Goal: Information Seeking & Learning: Learn about a topic

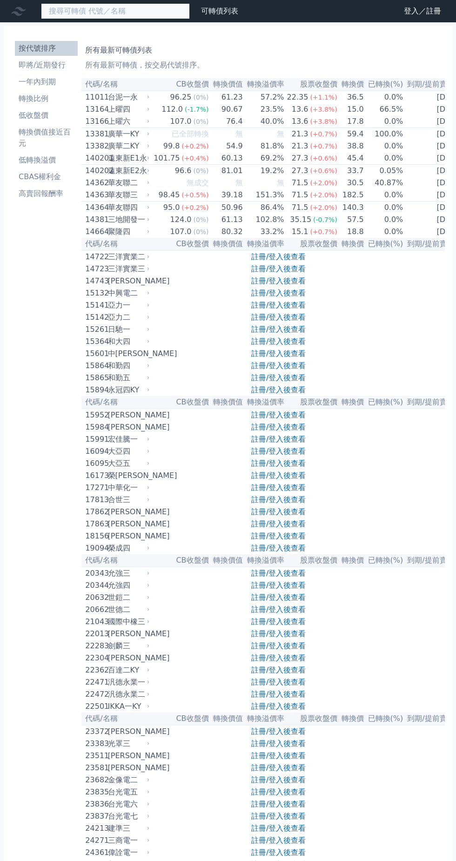
click at [114, 16] on input at bounding box center [115, 11] width 149 height 16
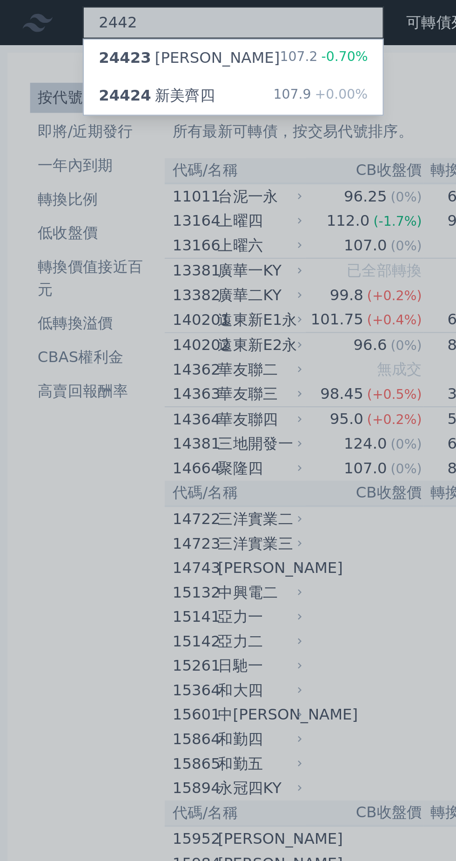
type input "2442"
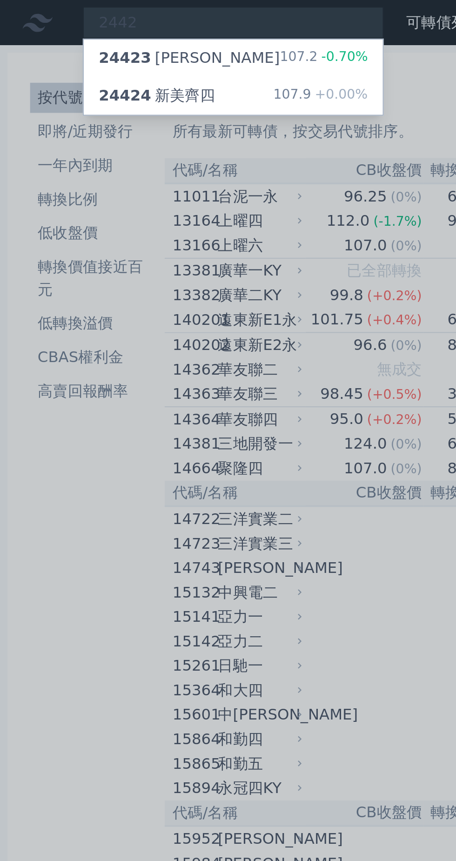
click at [122, 48] on div "24424 新美齊四 107.9 +0.00%" at bounding box center [115, 47] width 148 height 19
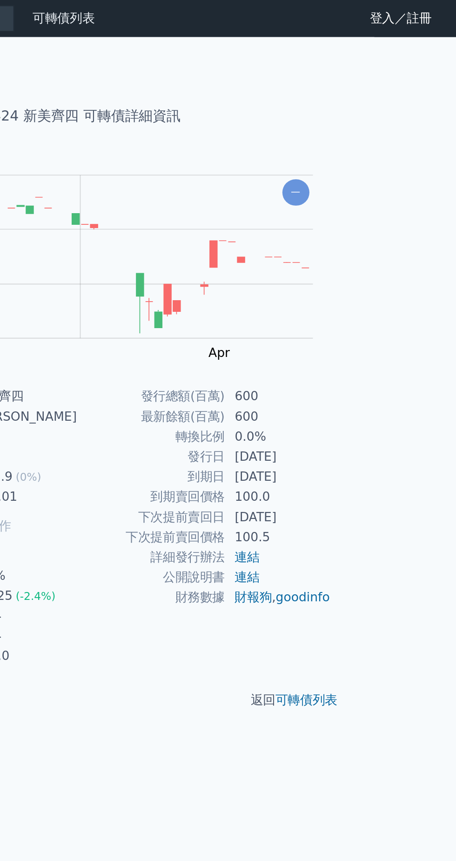
click at [367, 361] on link "goodinfo" at bounding box center [363, 359] width 33 height 9
click at [366, 363] on link "goodinfo" at bounding box center [363, 359] width 33 height 9
